Goal: Task Accomplishment & Management: Use online tool/utility

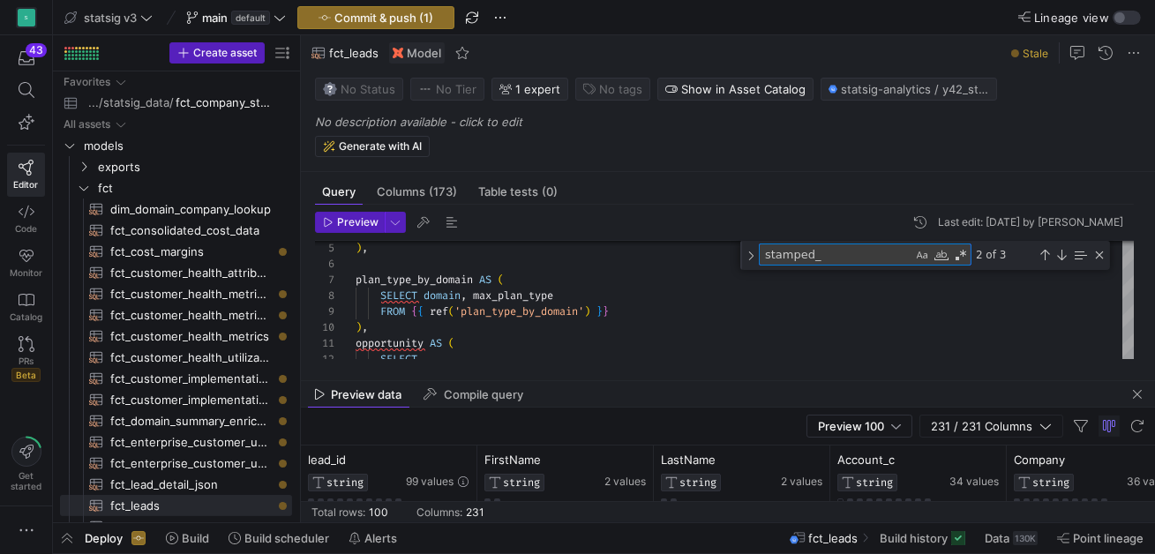
scroll to position [159, 356]
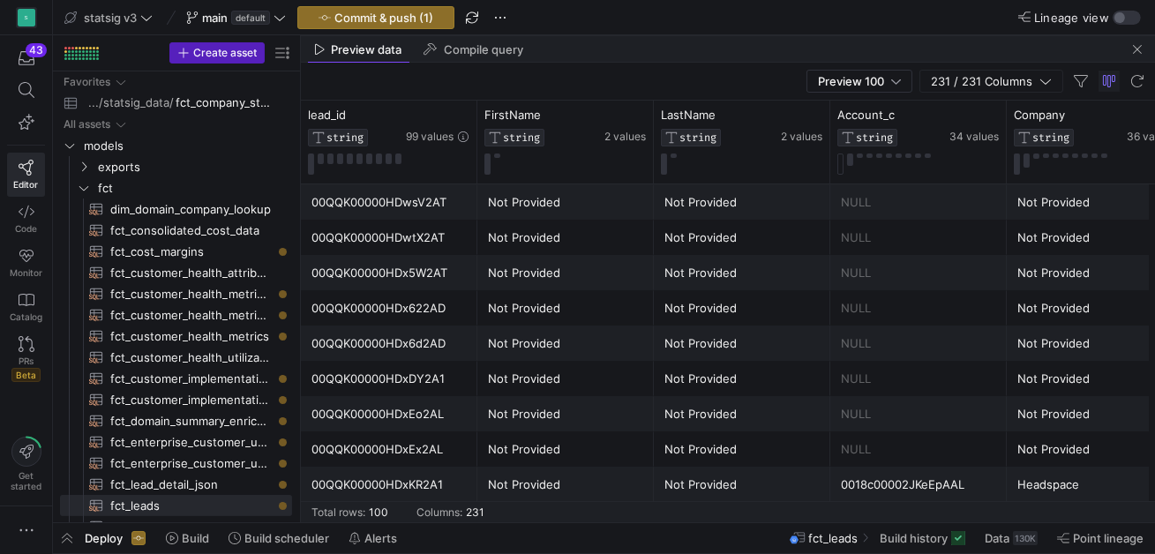
drag, startPoint x: 701, startPoint y: 380, endPoint x: 780, endPoint y: -4, distance: 392.6
click at [780, 0] on html "S 43 Editor Code Monitor Catalog PRs Beta Get started statsig v3 main default C…" at bounding box center [577, 277] width 1155 height 554
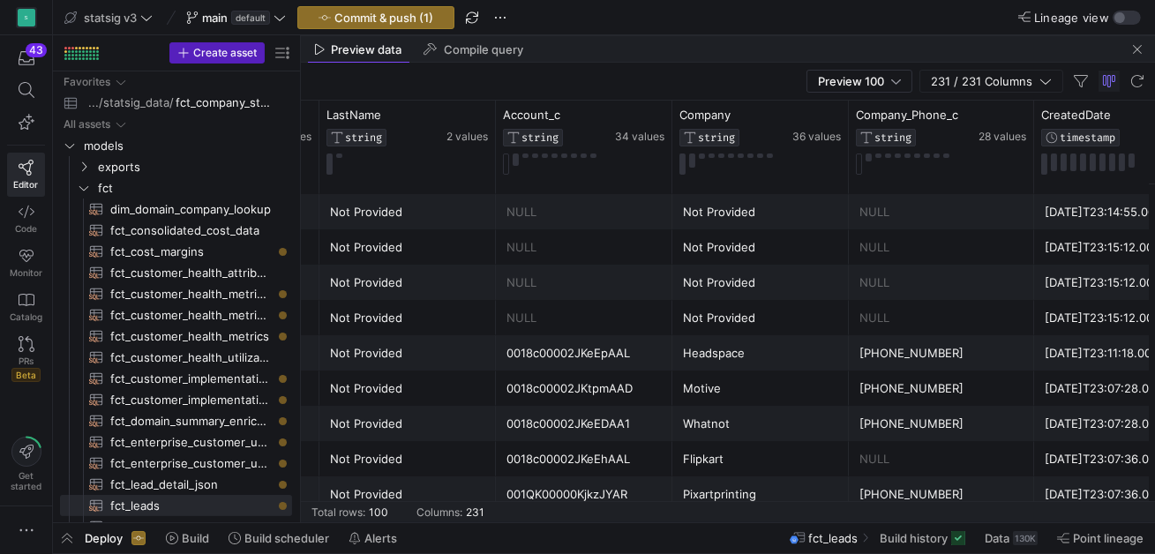
scroll to position [197, 0]
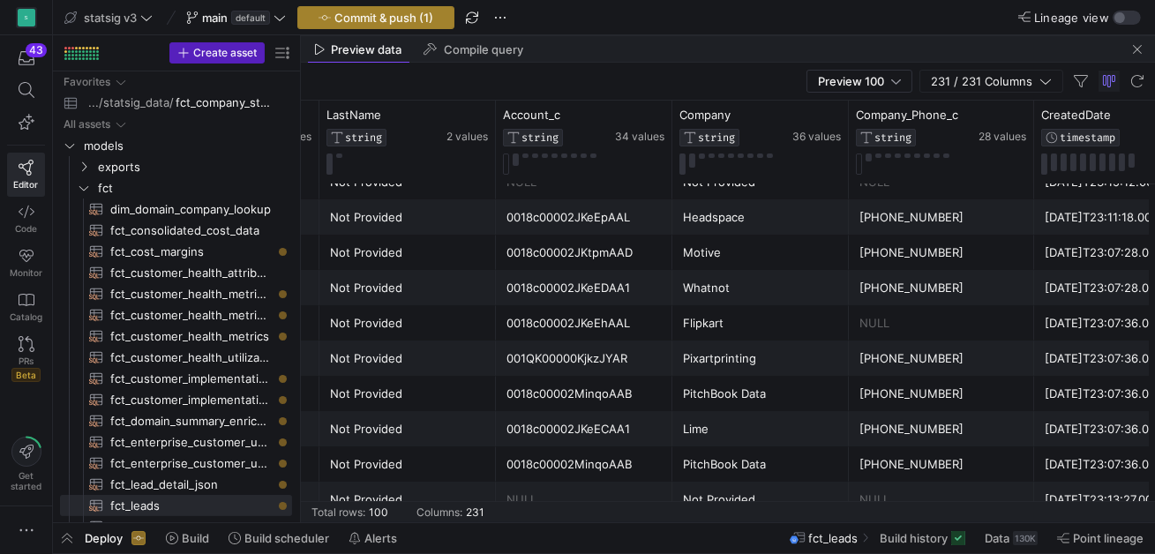
click at [382, 15] on span "Commit & push (1)" at bounding box center [383, 18] width 99 height 14
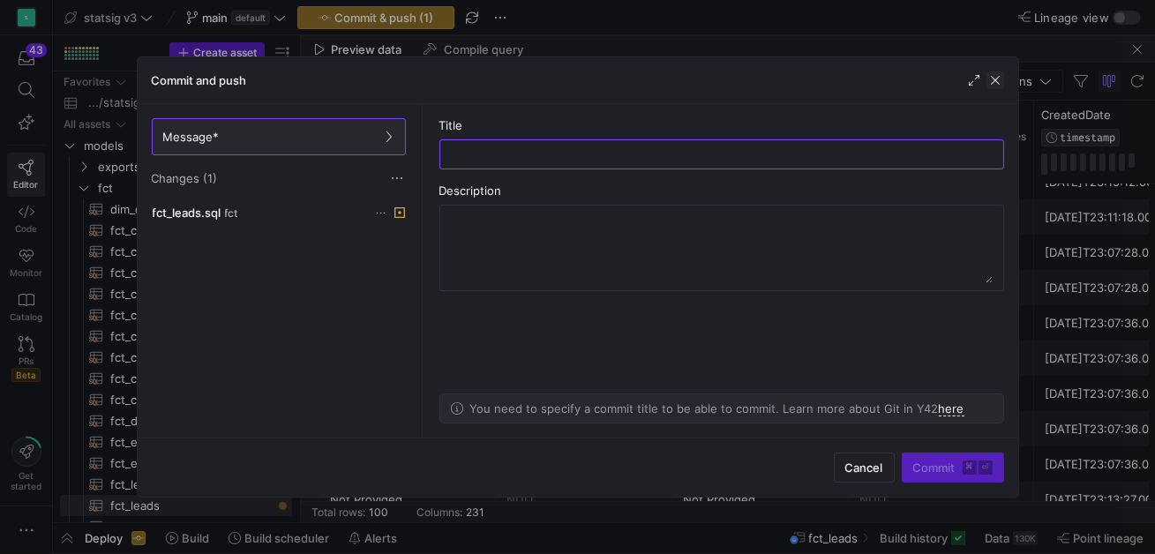
click at [995, 80] on span "button" at bounding box center [995, 80] width 18 height 18
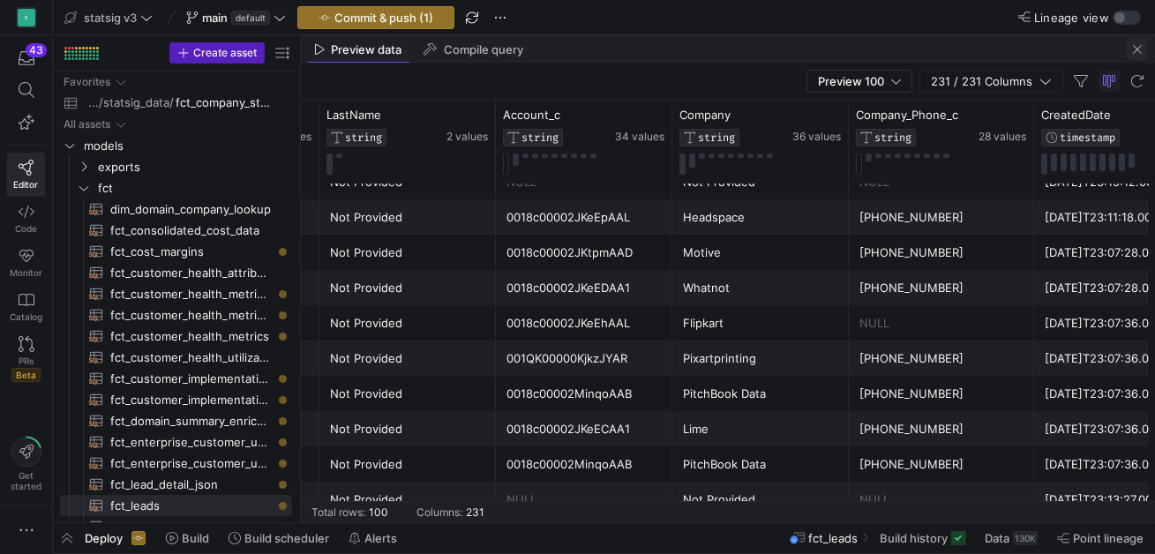
click at [1138, 50] on span "button" at bounding box center [1137, 49] width 21 height 21
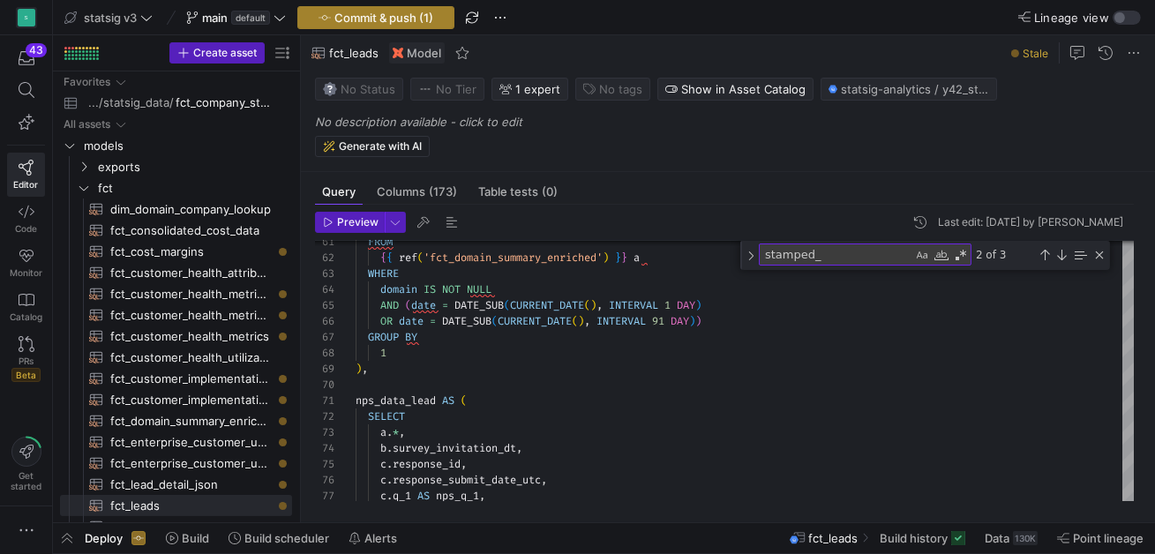
click at [384, 8] on span "button" at bounding box center [375, 17] width 155 height 21
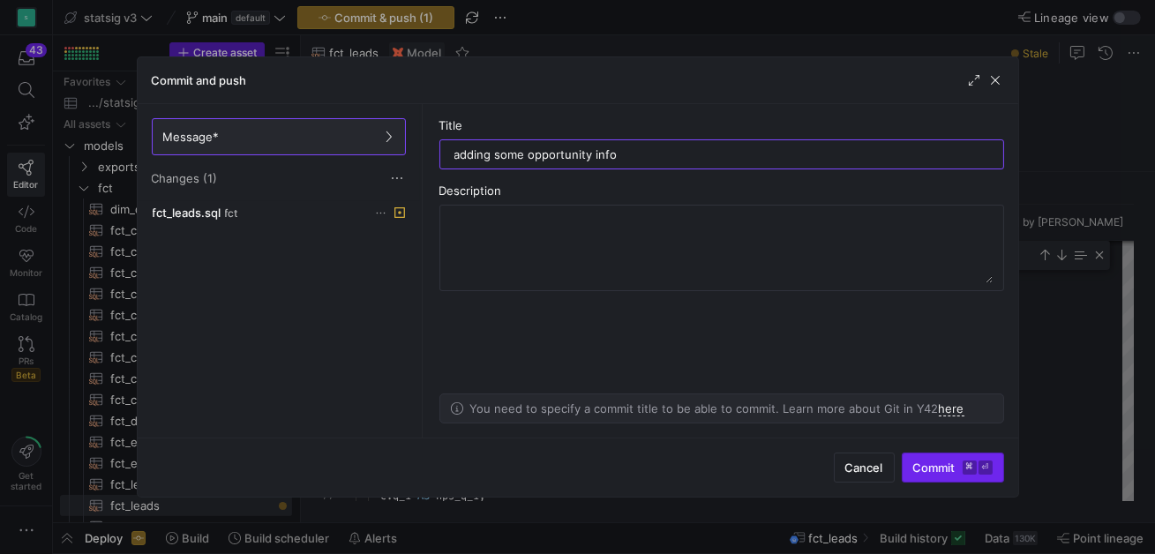
type input "adding some opportunity info"
click at [951, 465] on span "Commit ⌘ ⏎" at bounding box center [952, 468] width 79 height 14
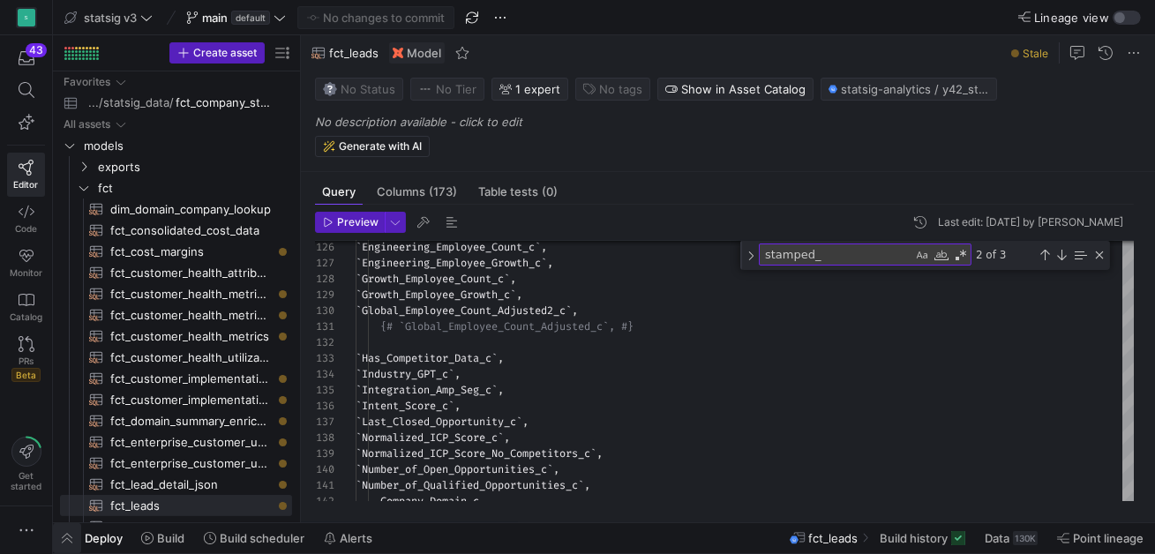
click at [65, 540] on span "button" at bounding box center [67, 538] width 28 height 30
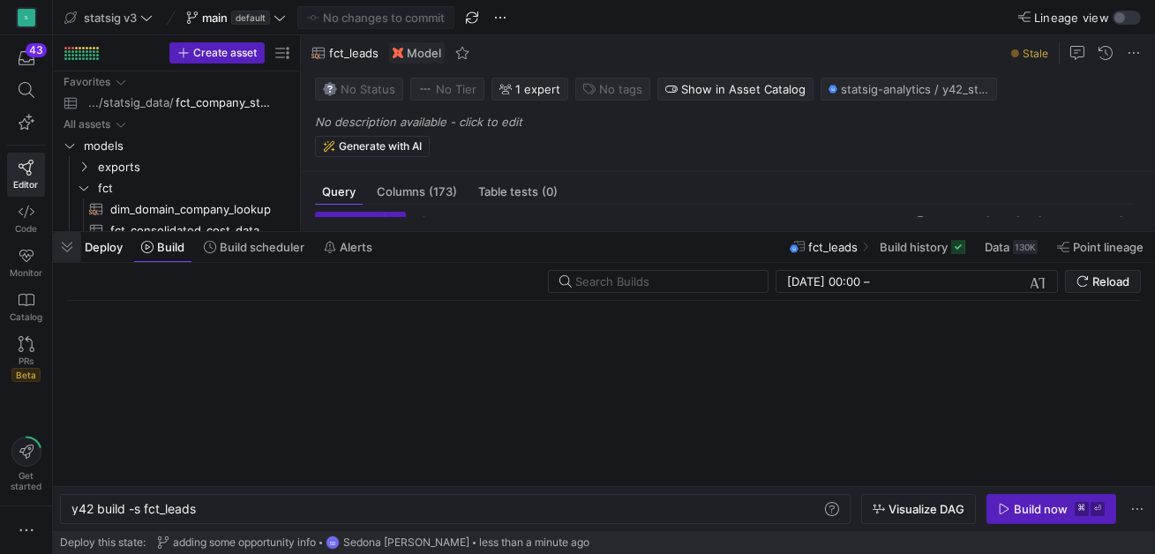
scroll to position [0, 124]
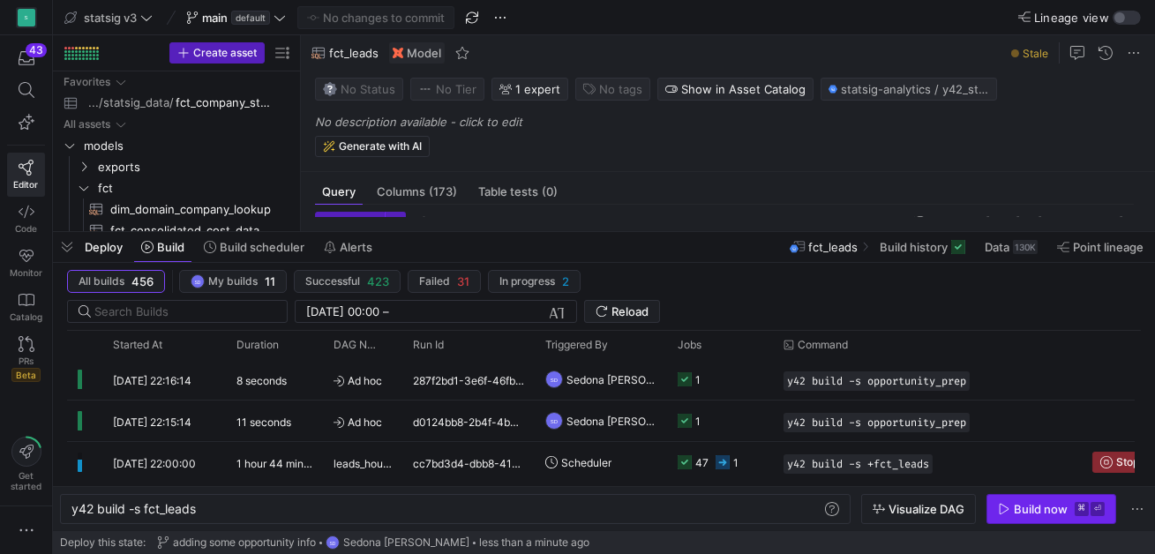
click at [1013, 507] on span "Build now ⌘ ⏎" at bounding box center [1051, 509] width 107 height 14
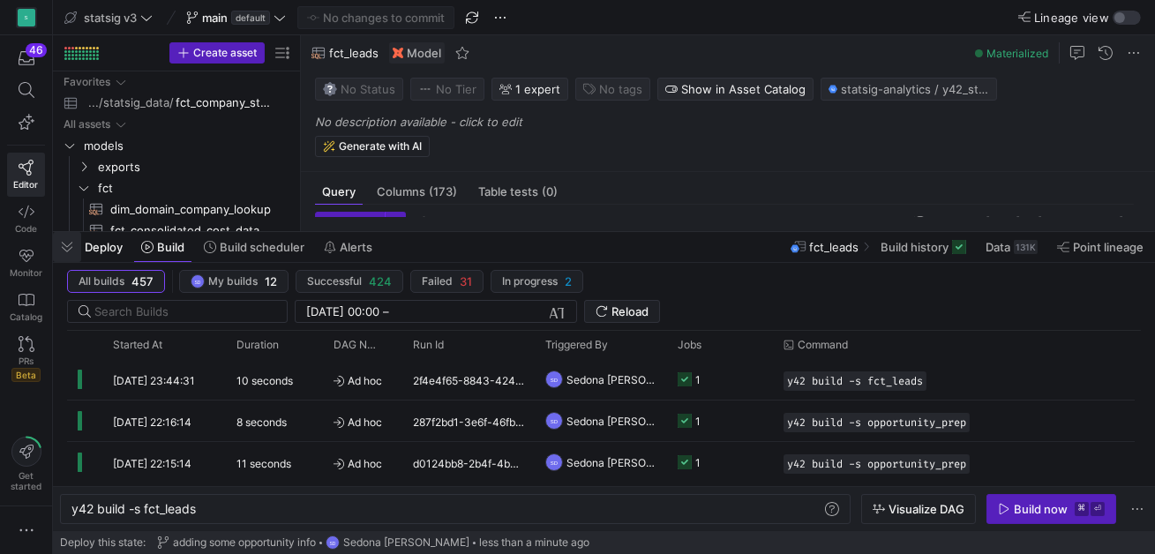
click at [70, 250] on span "button" at bounding box center [67, 247] width 28 height 30
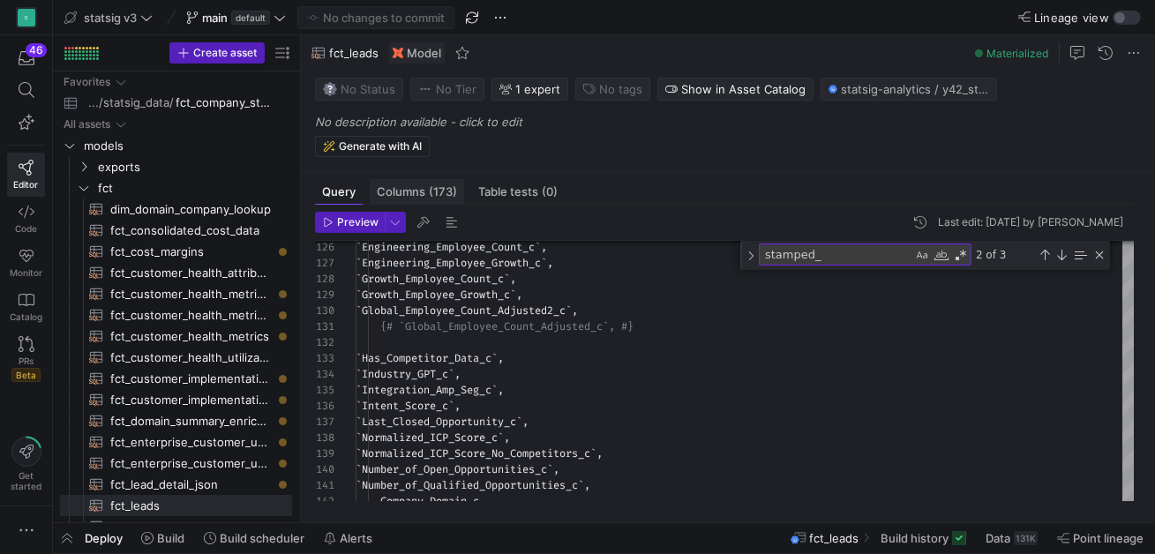
click at [435, 189] on span "(173)" at bounding box center [443, 191] width 28 height 11
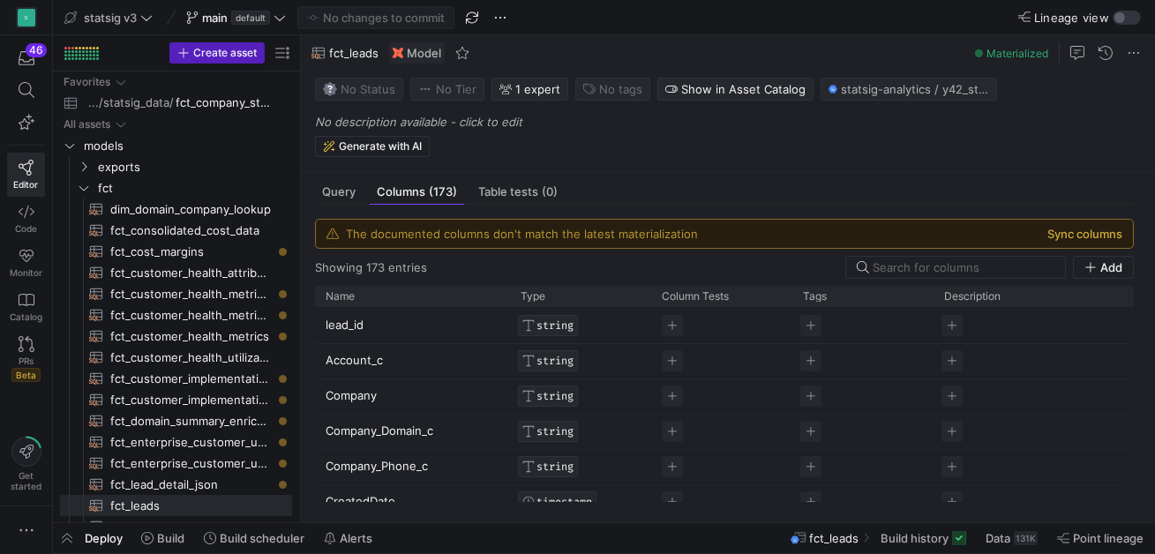
click at [1093, 231] on button "Sync columns" at bounding box center [1084, 234] width 75 height 14
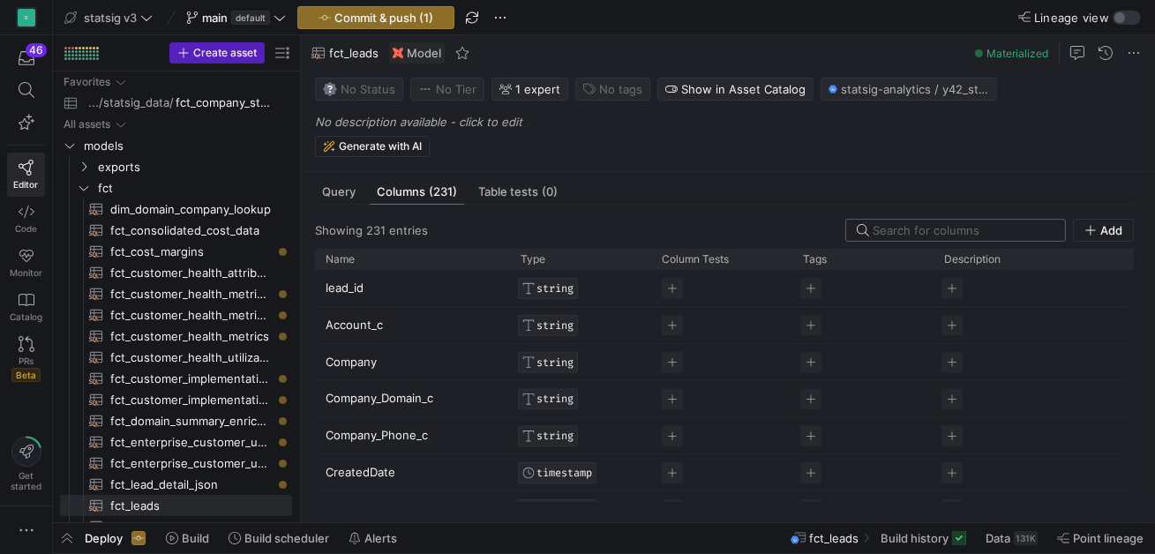
click at [923, 233] on input at bounding box center [964, 230] width 182 height 14
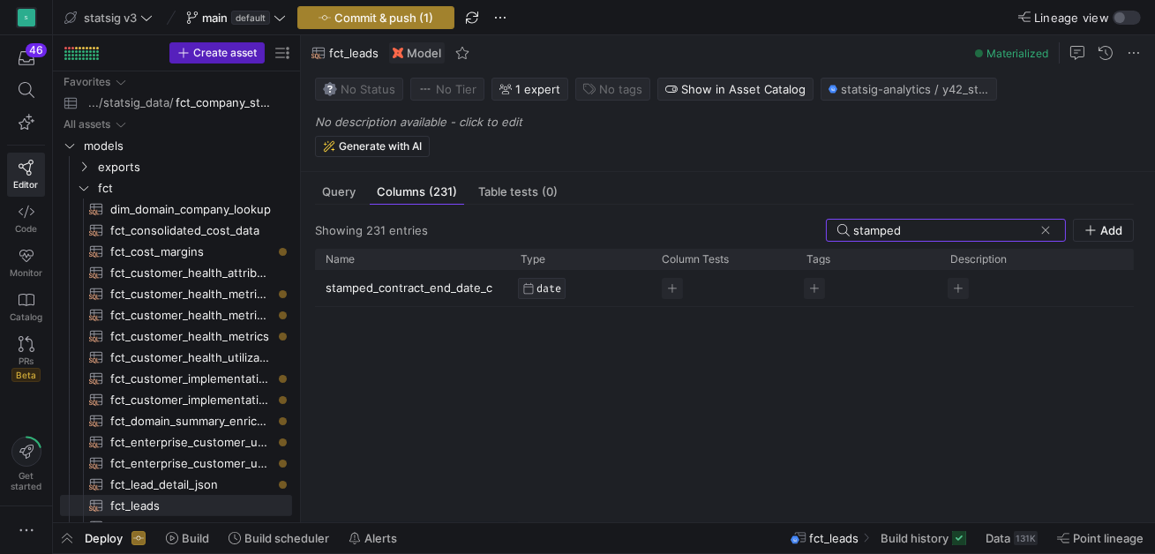
type input "stamped"
click at [378, 24] on span "button" at bounding box center [375, 17] width 155 height 21
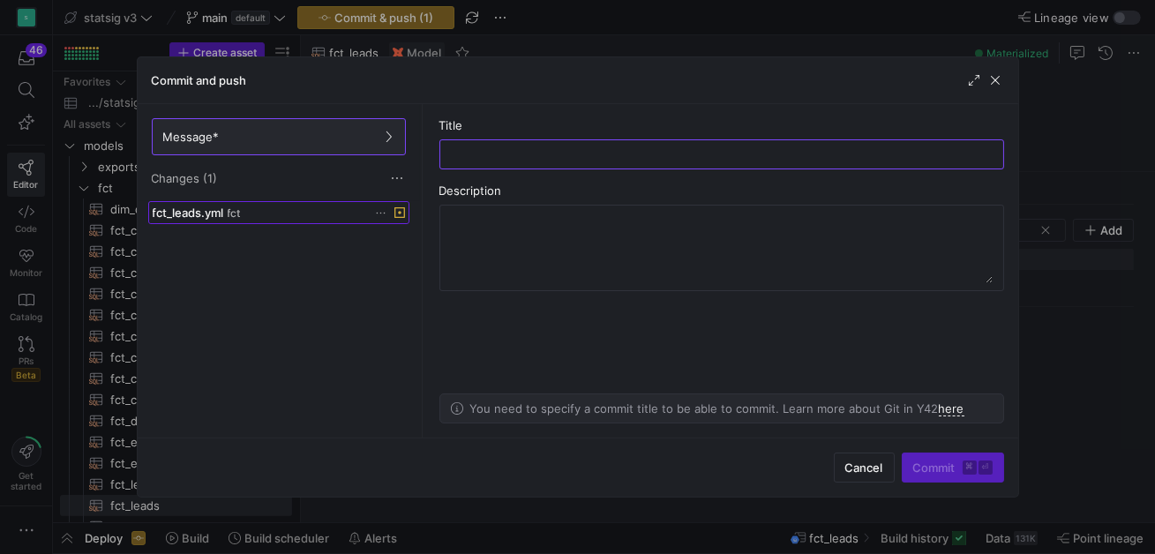
click at [240, 214] on span "fct" at bounding box center [234, 213] width 13 height 12
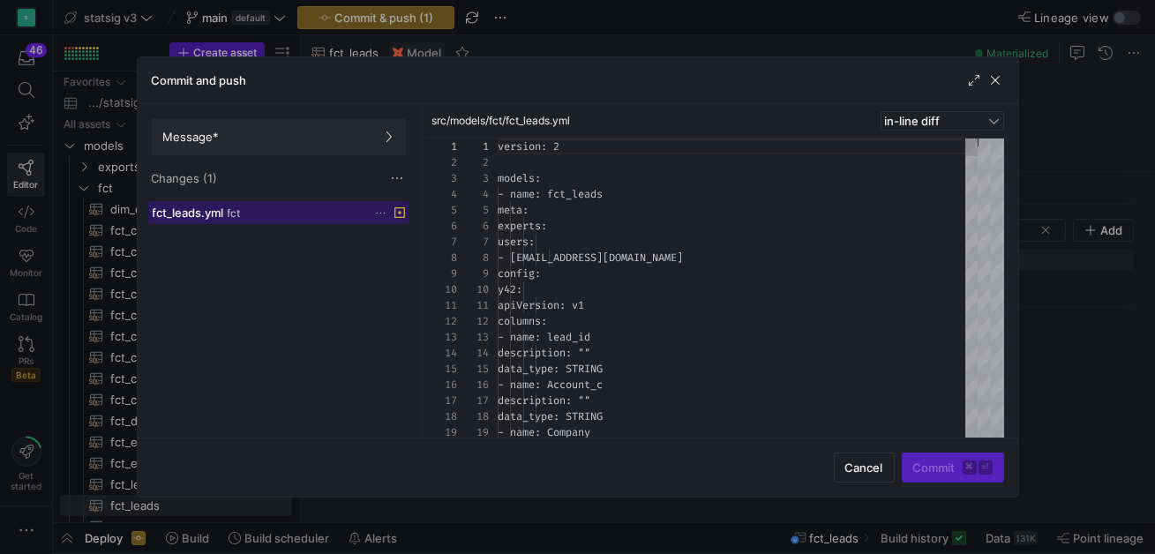
scroll to position [159, 0]
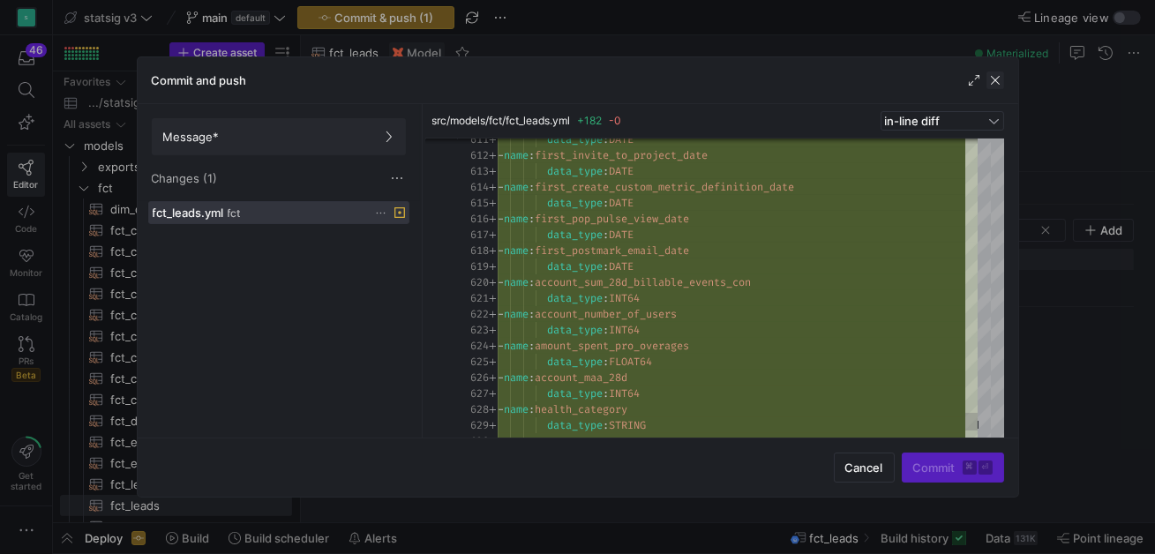
click at [995, 79] on span "button" at bounding box center [995, 80] width 18 height 18
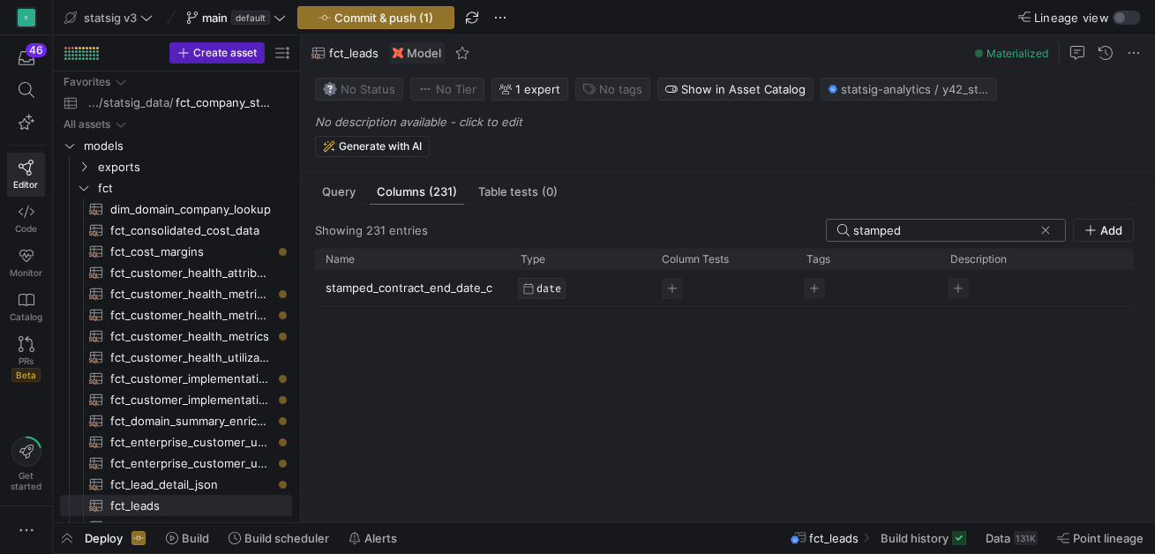
click at [1057, 236] on div "stamped" at bounding box center [946, 230] width 240 height 23
click at [1050, 234] on span at bounding box center [1046, 230] width 18 height 18
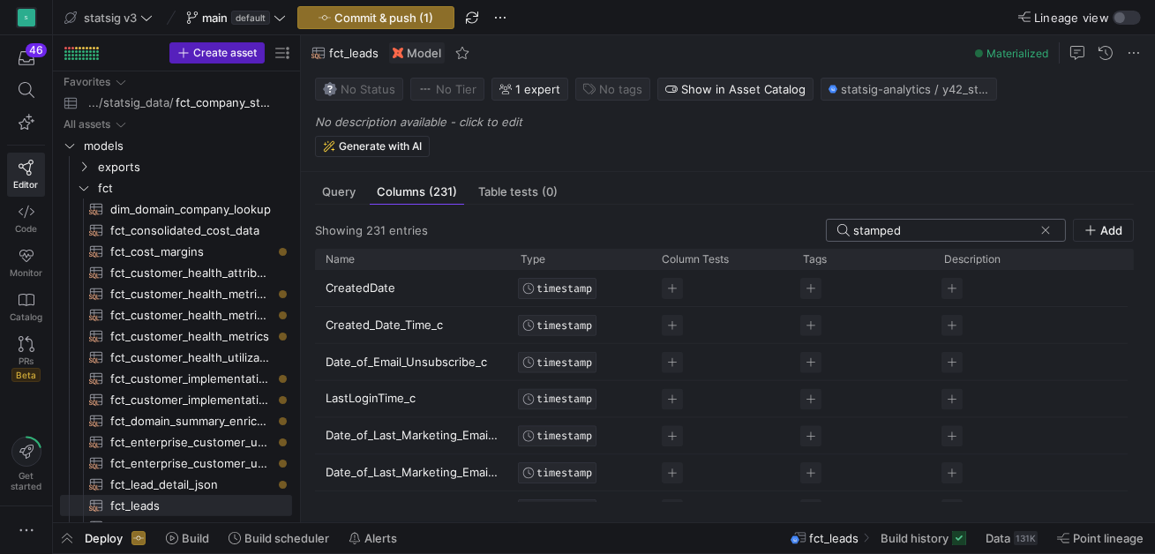
type input "stamped"
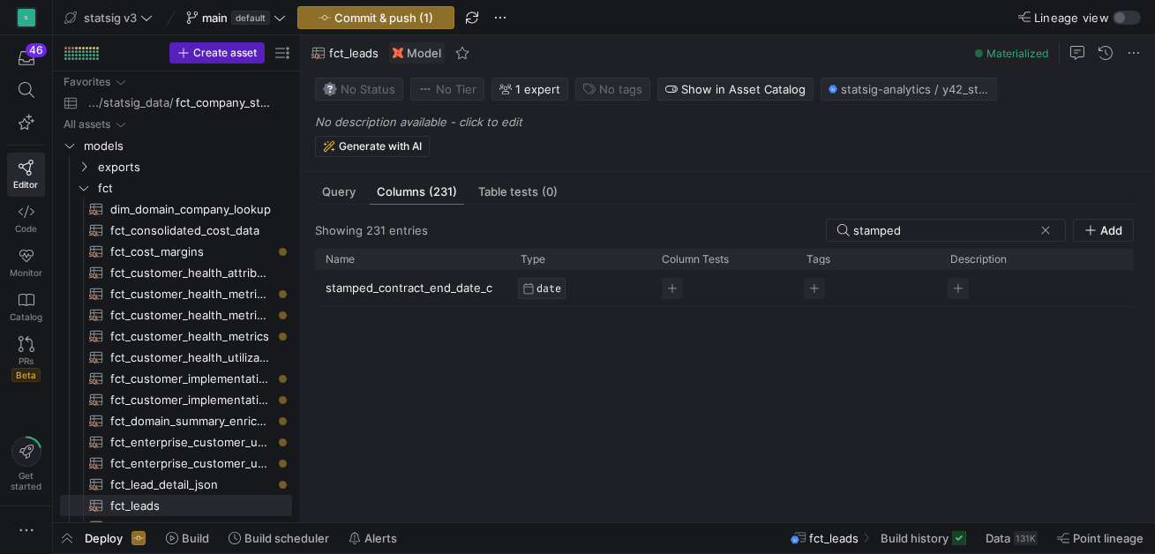
drag, startPoint x: 495, startPoint y: 284, endPoint x: 326, endPoint y: 280, distance: 169.4
click at [326, 280] on p "stamped_contract_end_date_c" at bounding box center [413, 288] width 174 height 34
click at [344, 288] on input "stamped_contract_end_date_c" at bounding box center [404, 288] width 156 height 34
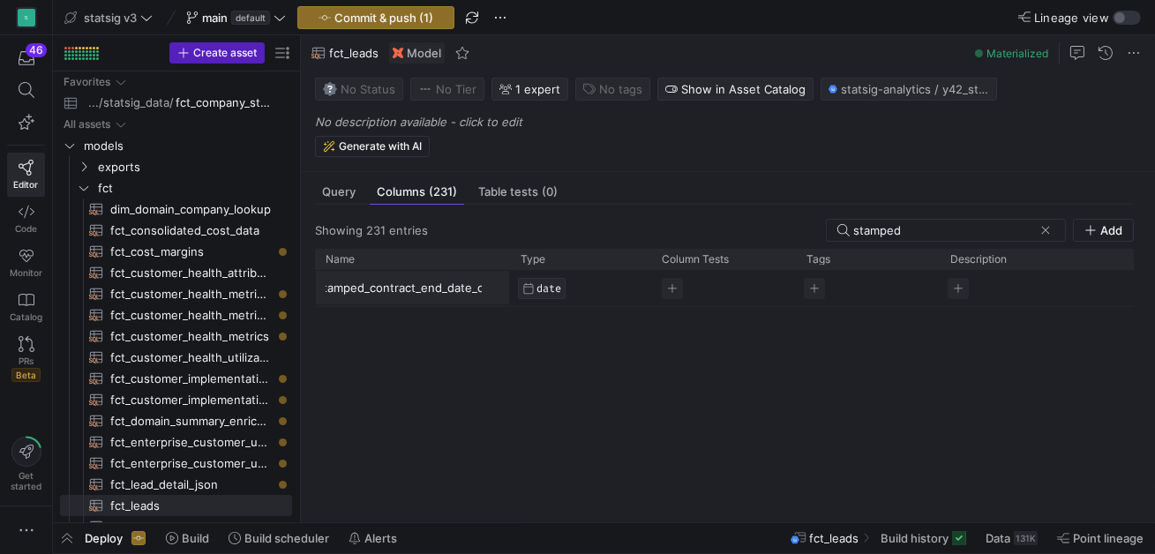
click at [344, 288] on input "stamped_contract_end_date_c" at bounding box center [404, 288] width 156 height 34
